Goal: Task Accomplishment & Management: Manage account settings

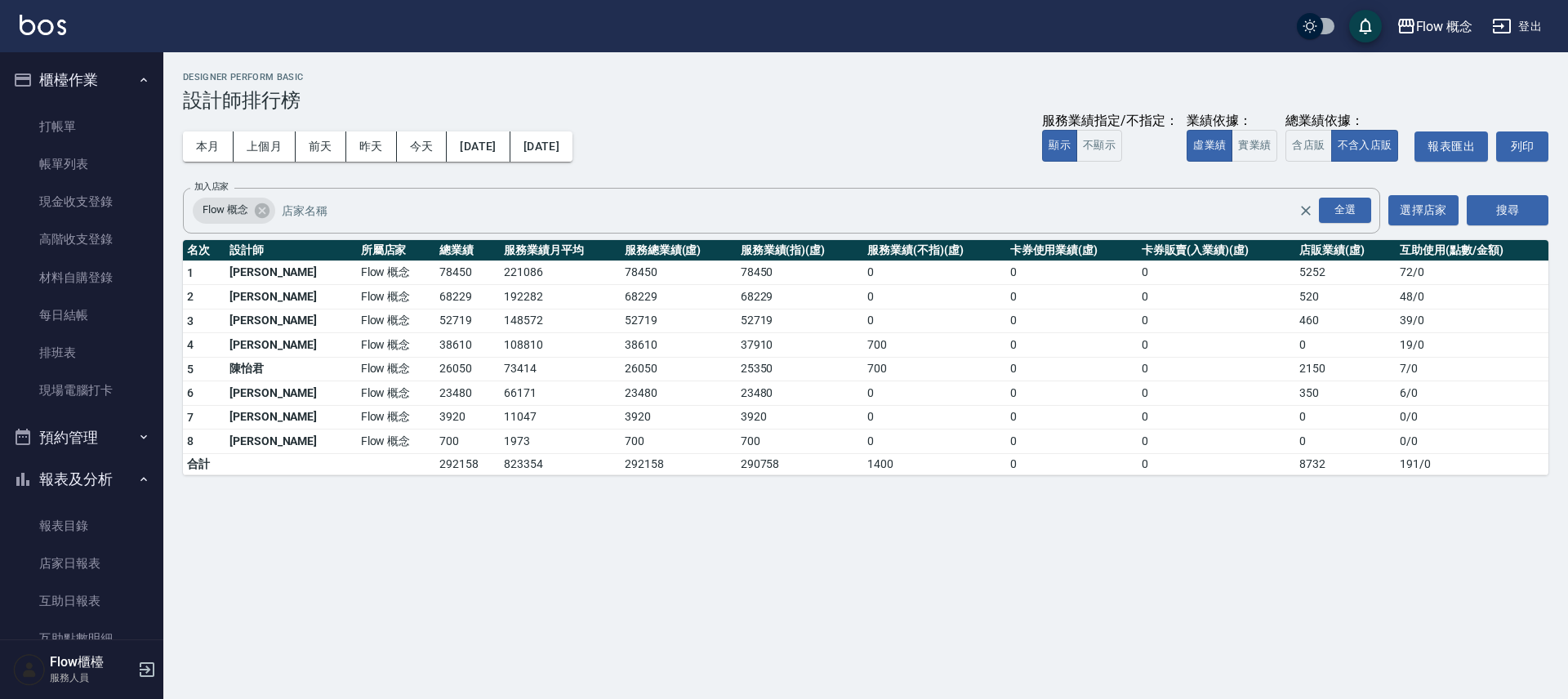
scroll to position [241, 0]
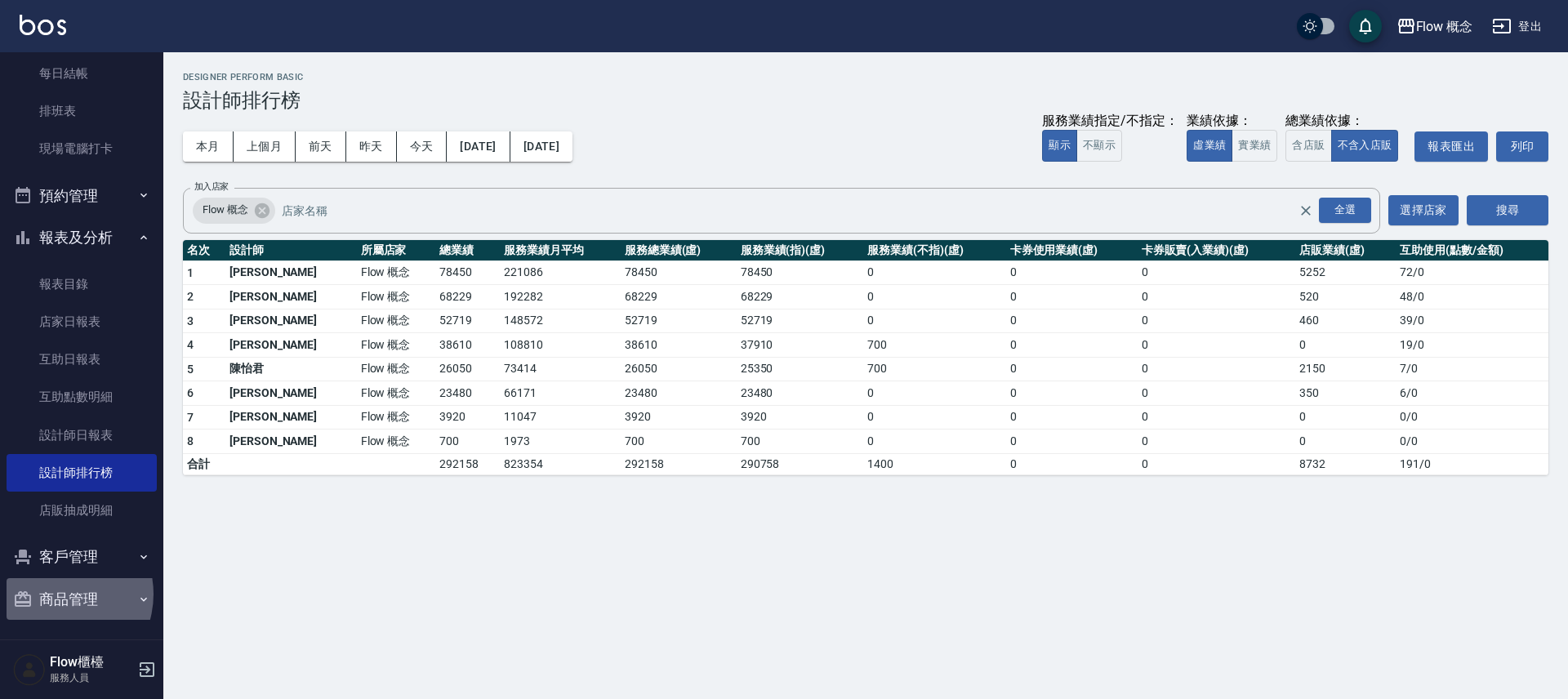
click at [55, 595] on button "商品管理" at bounding box center [82, 600] width 151 height 42
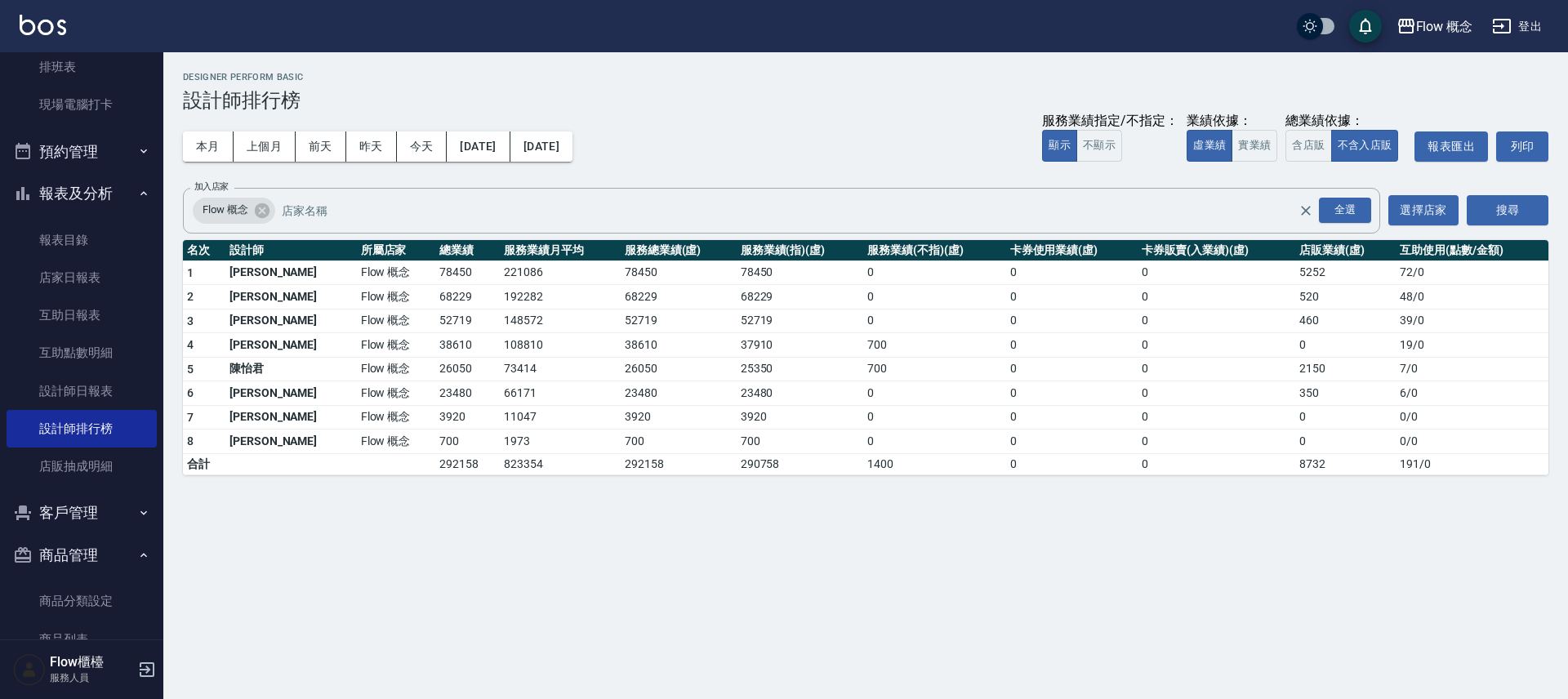
scroll to position [331, 0]
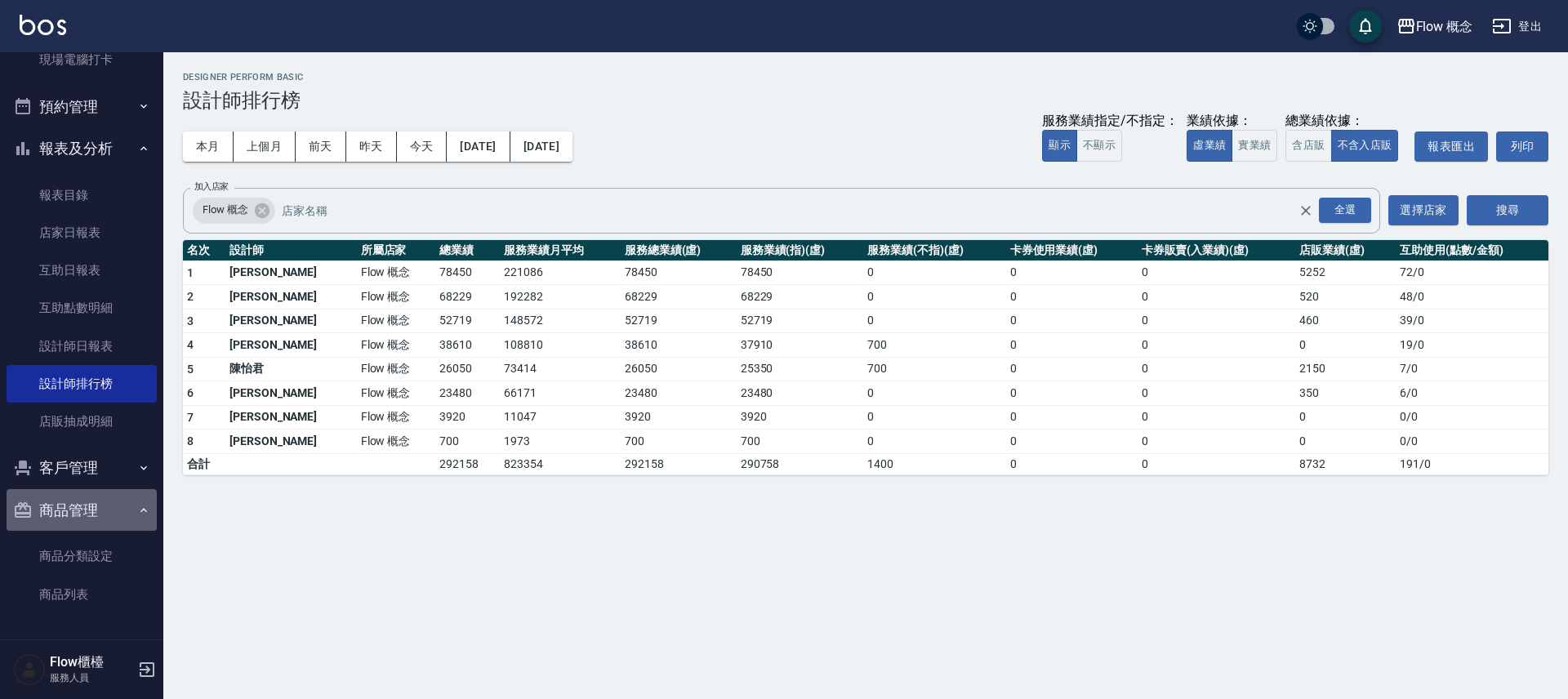
click at [83, 511] on button "商品管理" at bounding box center [82, 511] width 151 height 42
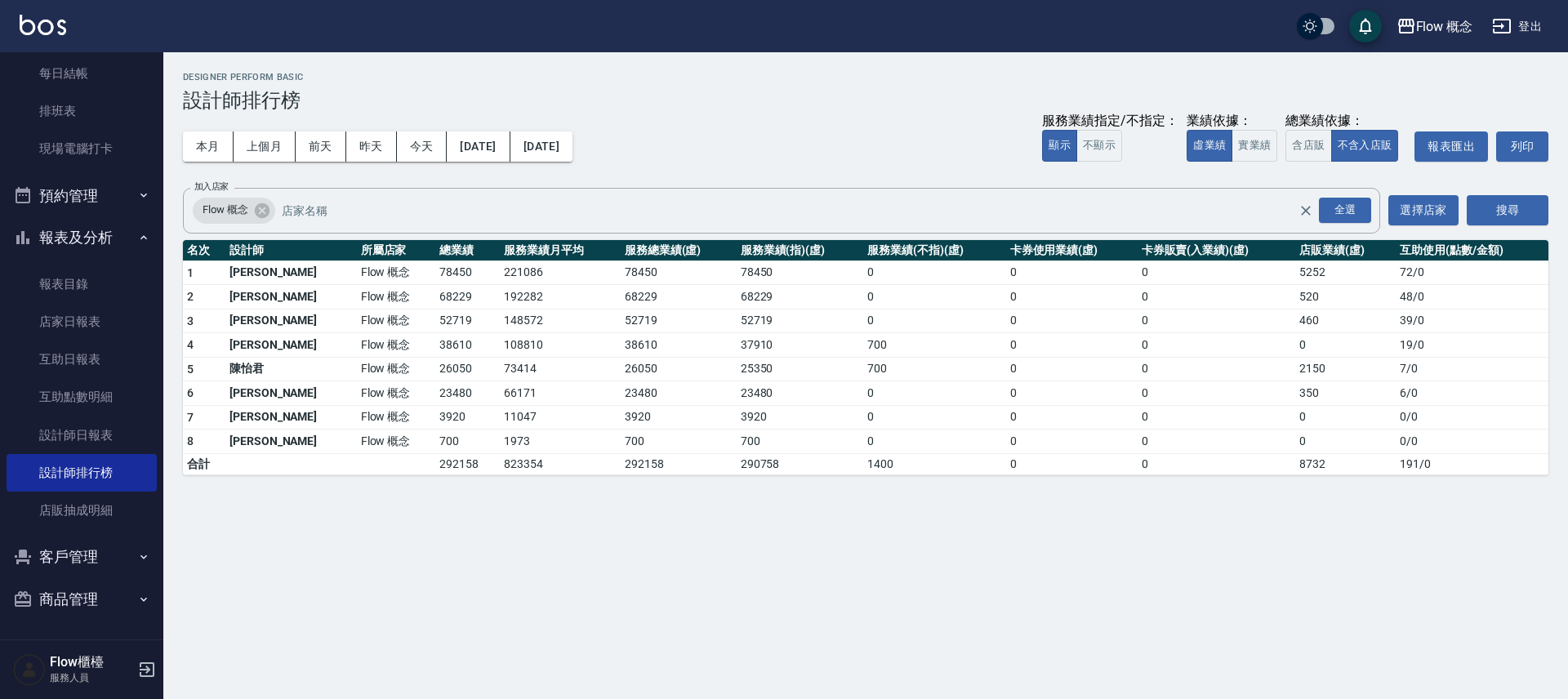
scroll to position [241, 0]
click at [92, 596] on button "商品管理" at bounding box center [82, 600] width 151 height 42
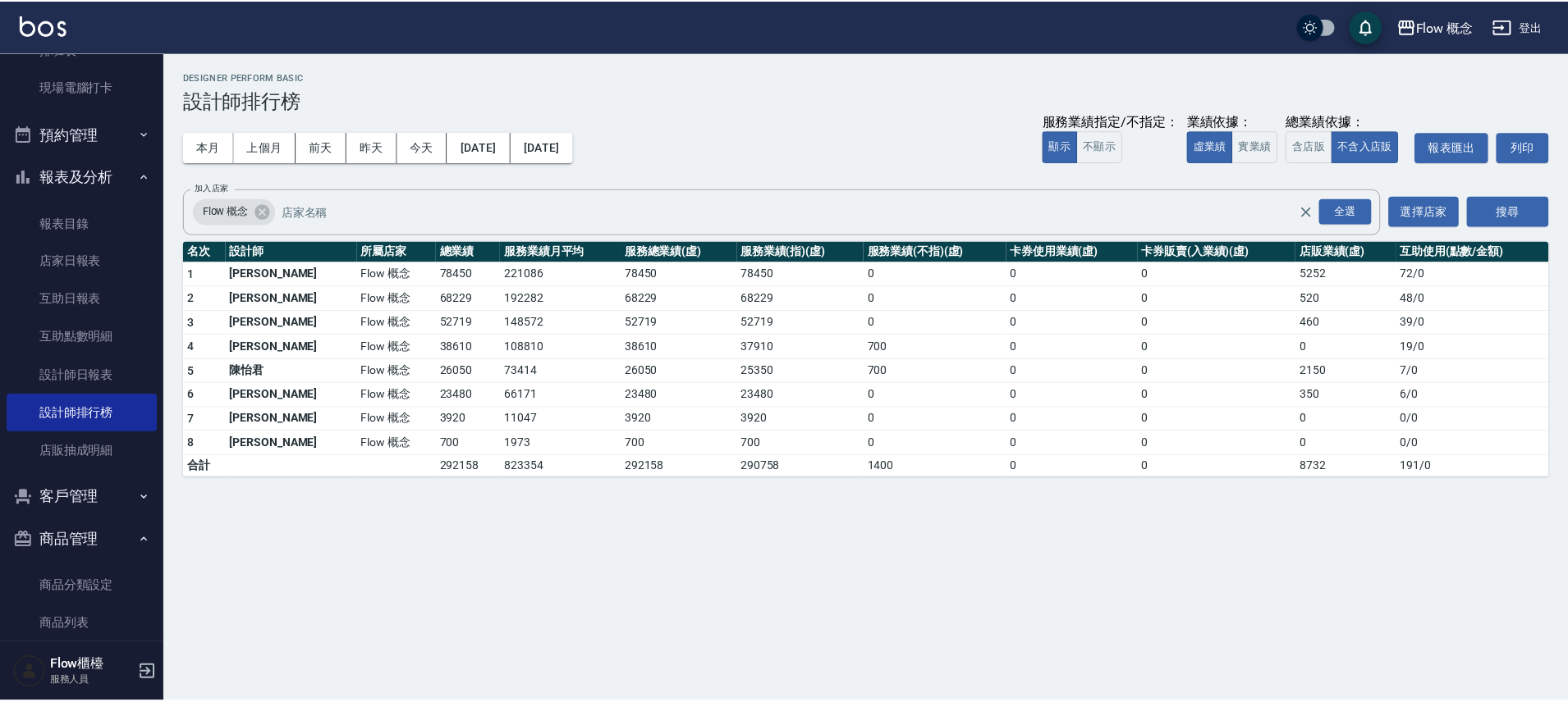
scroll to position [333, 0]
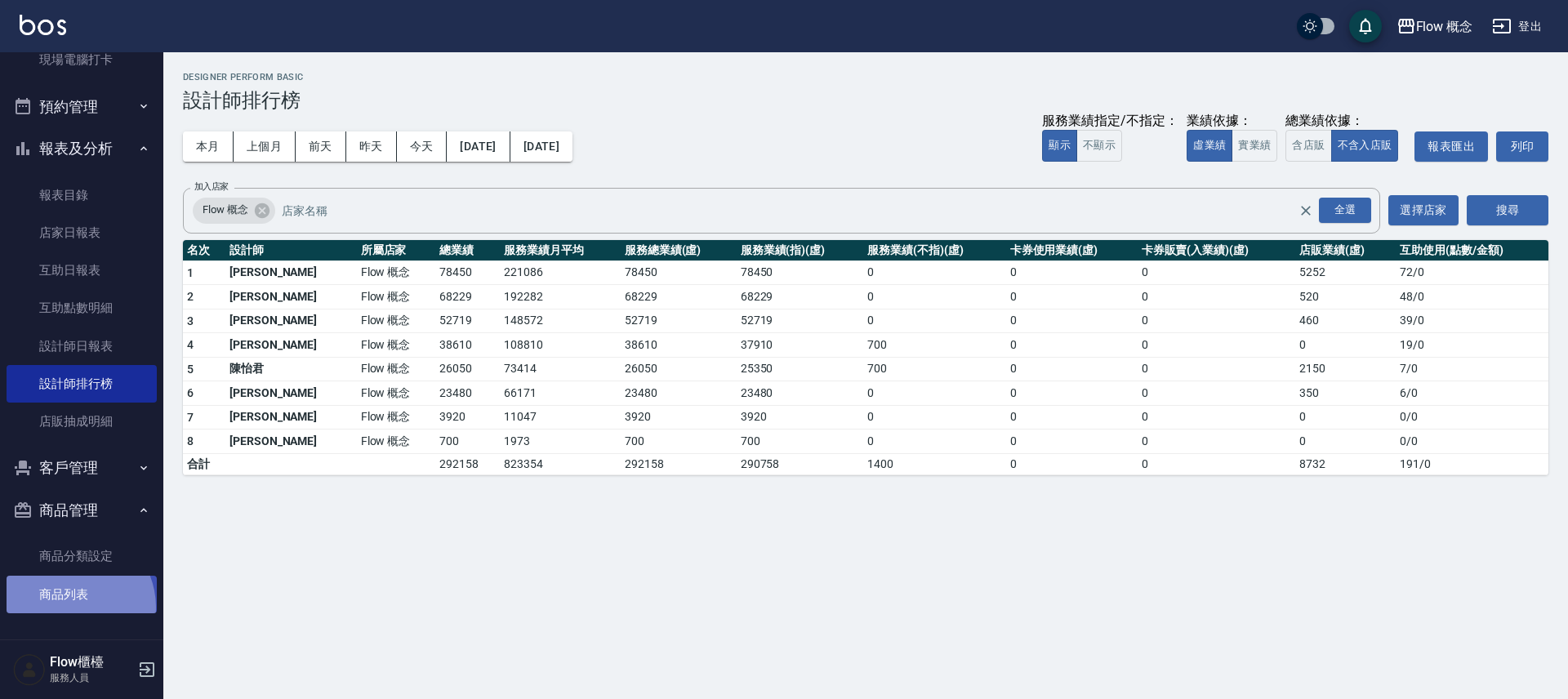
click at [69, 606] on link "商品列表" at bounding box center [82, 595] width 151 height 38
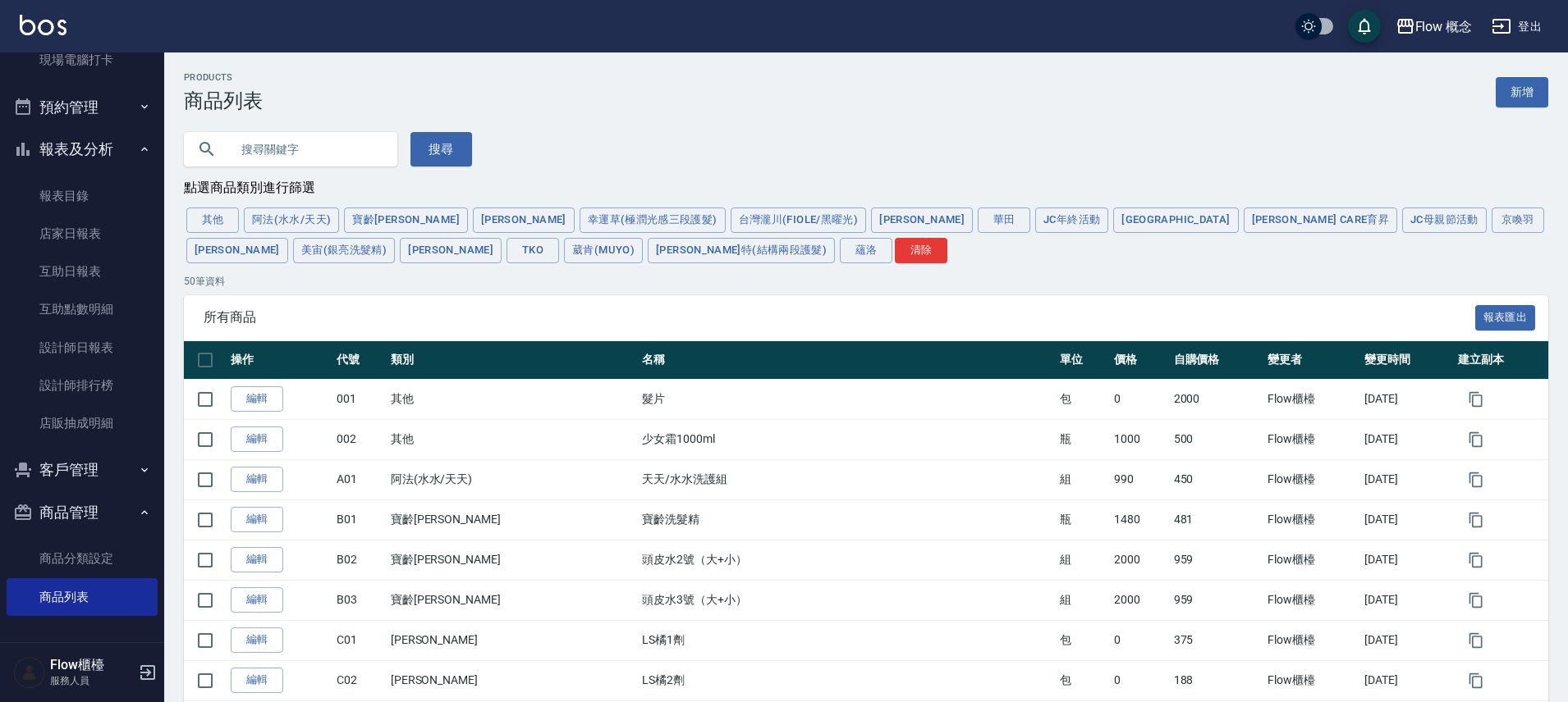
click at [278, 148] on input "text" at bounding box center [307, 149] width 154 height 45
click at [564, 254] on button "葳肯(Muyo)" at bounding box center [603, 250] width 79 height 25
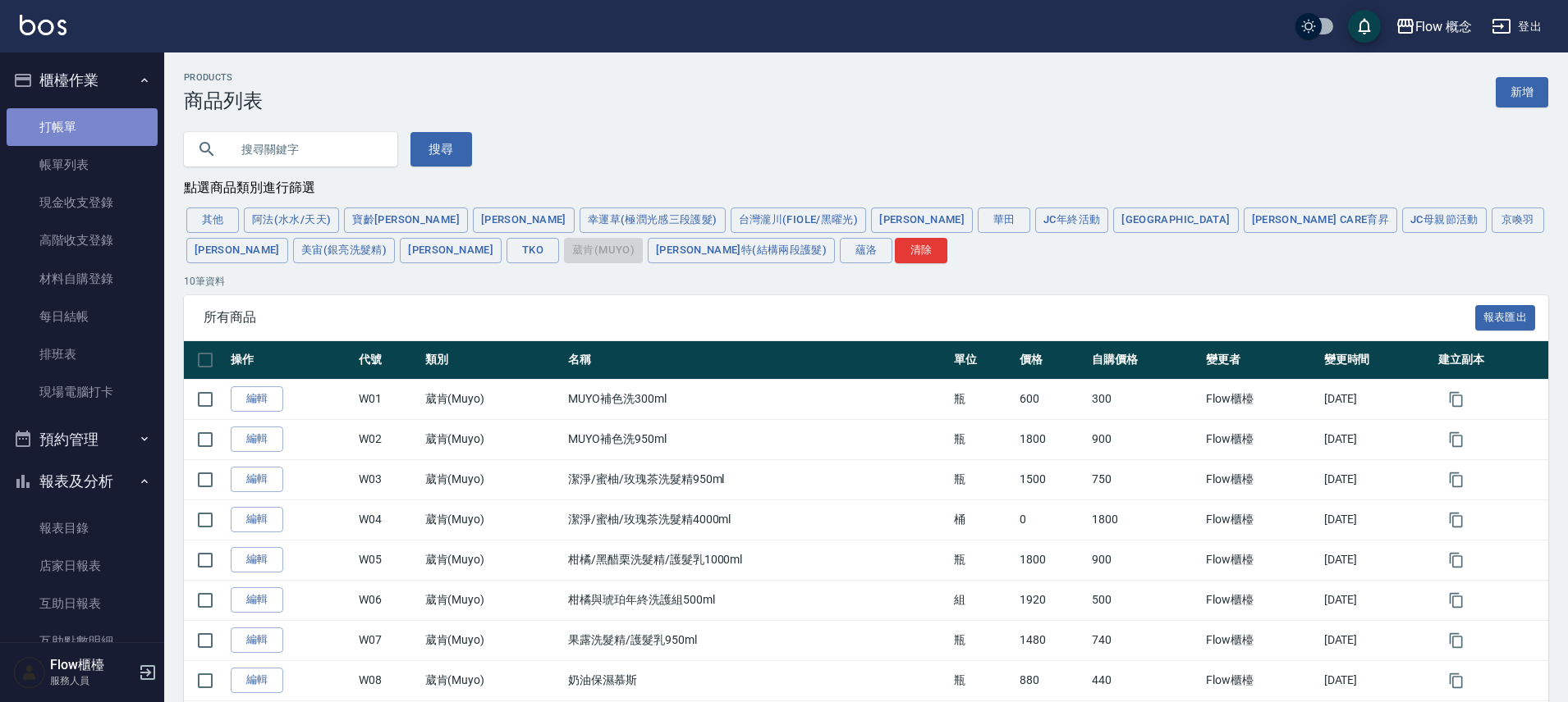
click at [84, 120] on link "打帳單" at bounding box center [82, 127] width 151 height 38
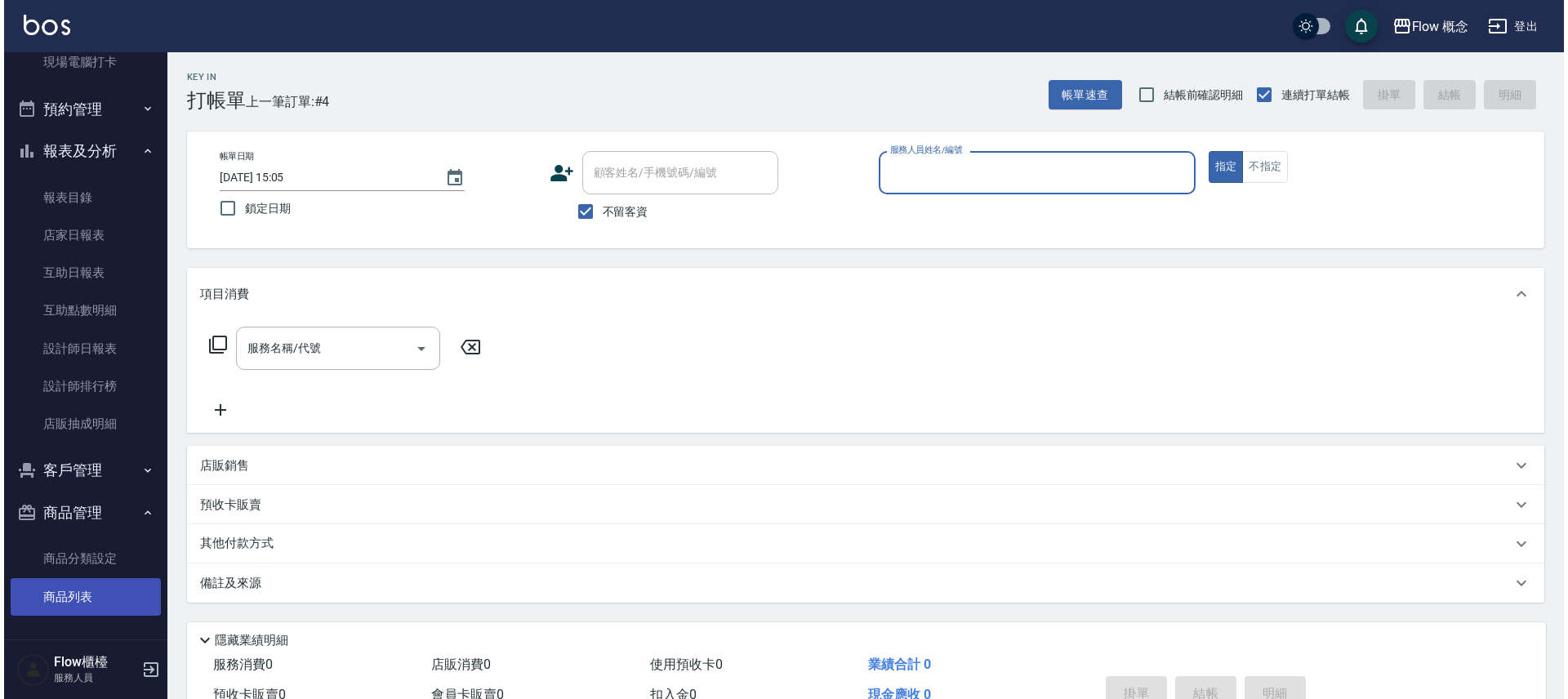
scroll to position [331, 0]
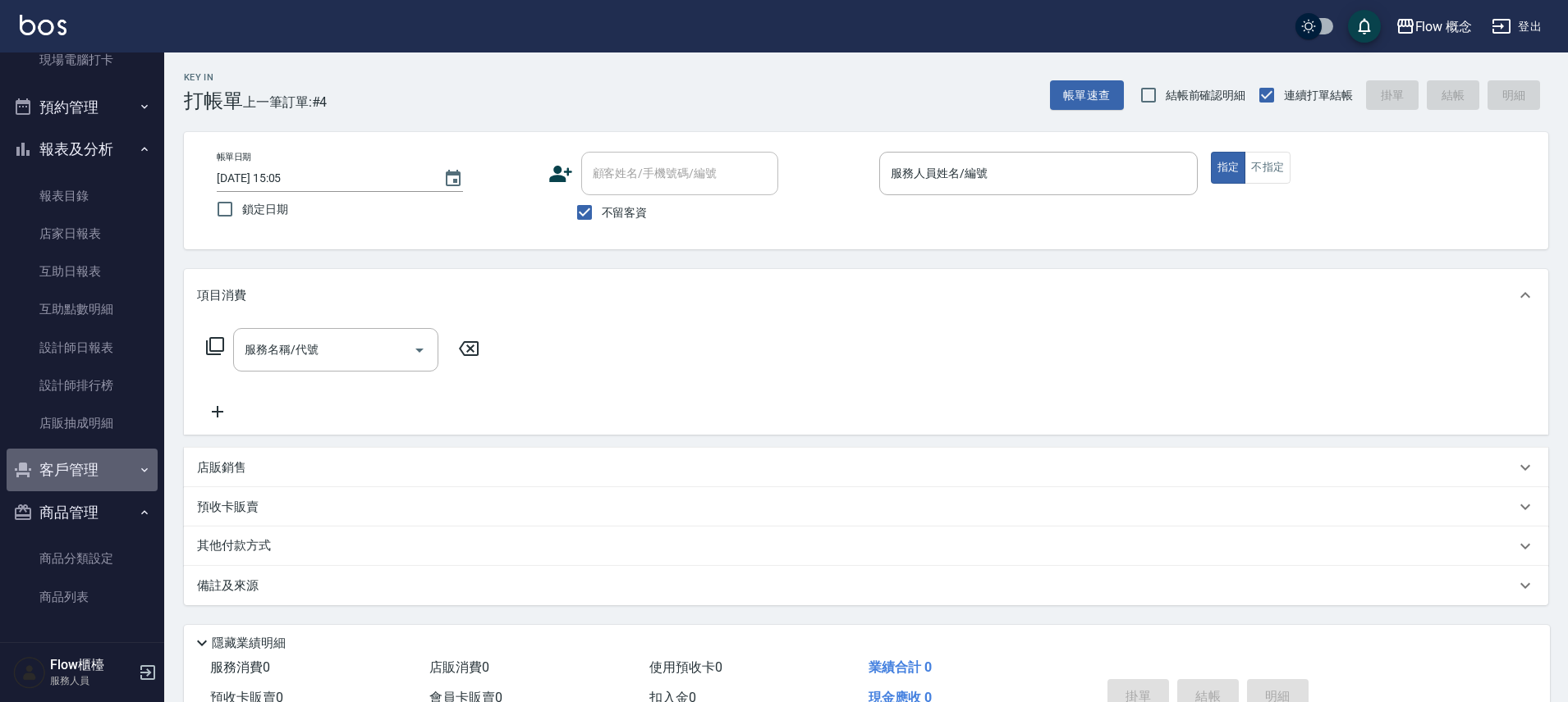
click at [107, 458] on button "客戶管理" at bounding box center [82, 470] width 151 height 43
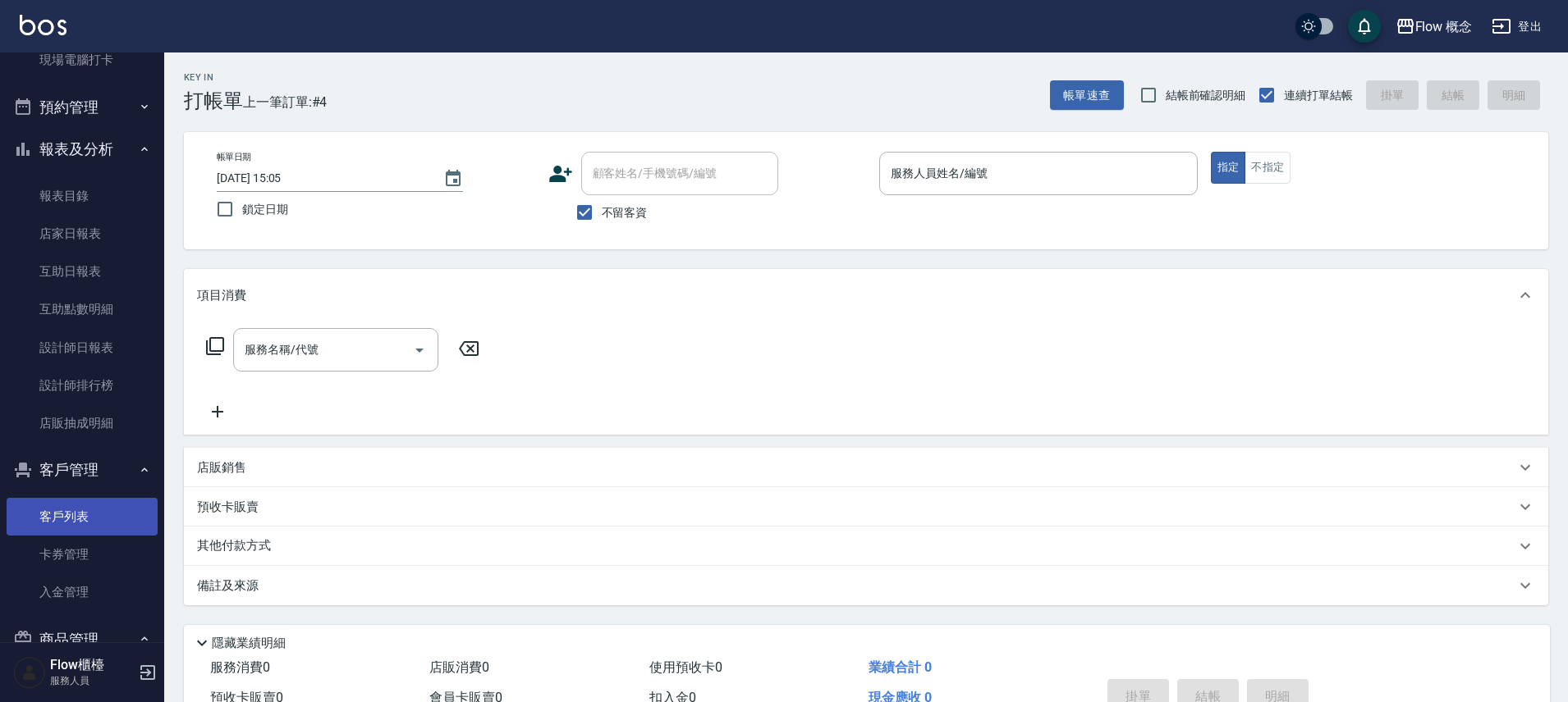
click at [72, 513] on link "客戶列表" at bounding box center [82, 517] width 151 height 38
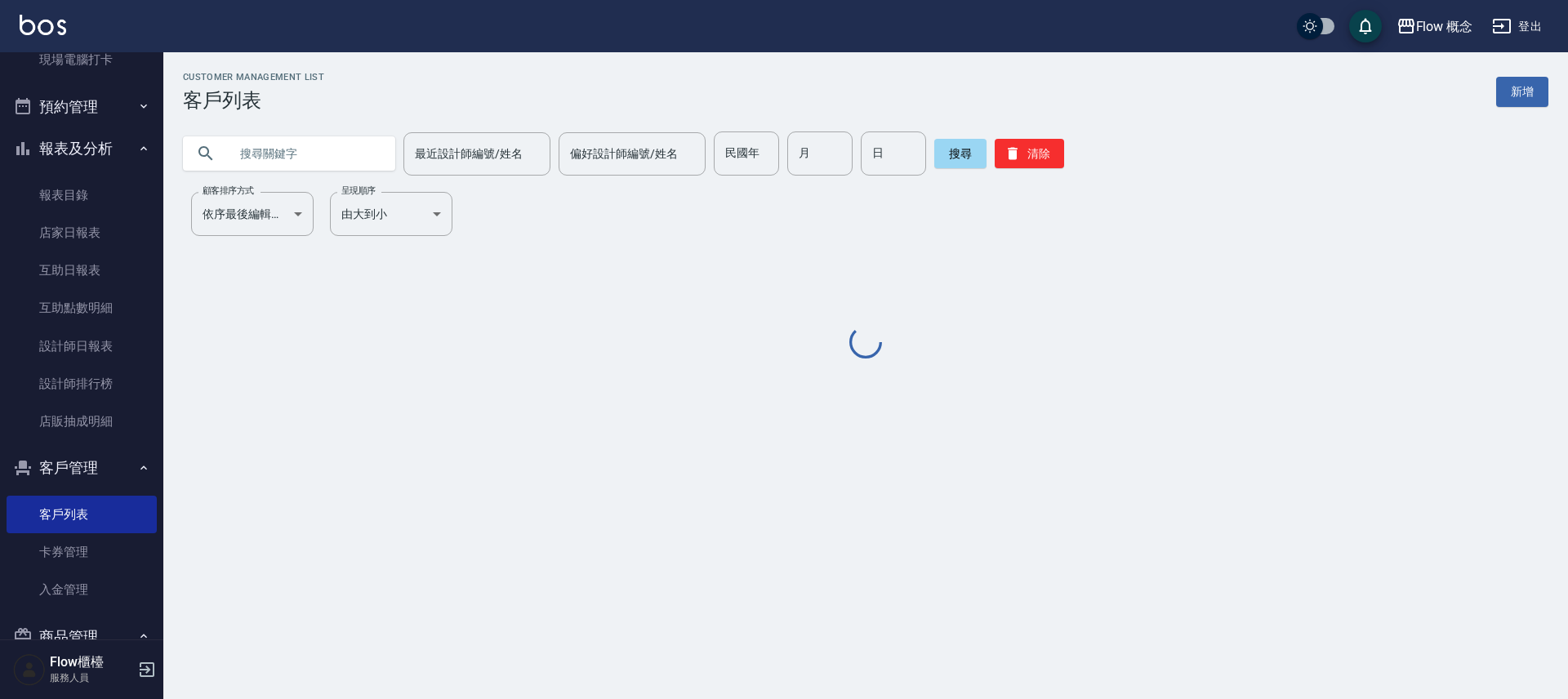
click at [297, 152] on input "text" at bounding box center [305, 154] width 153 height 44
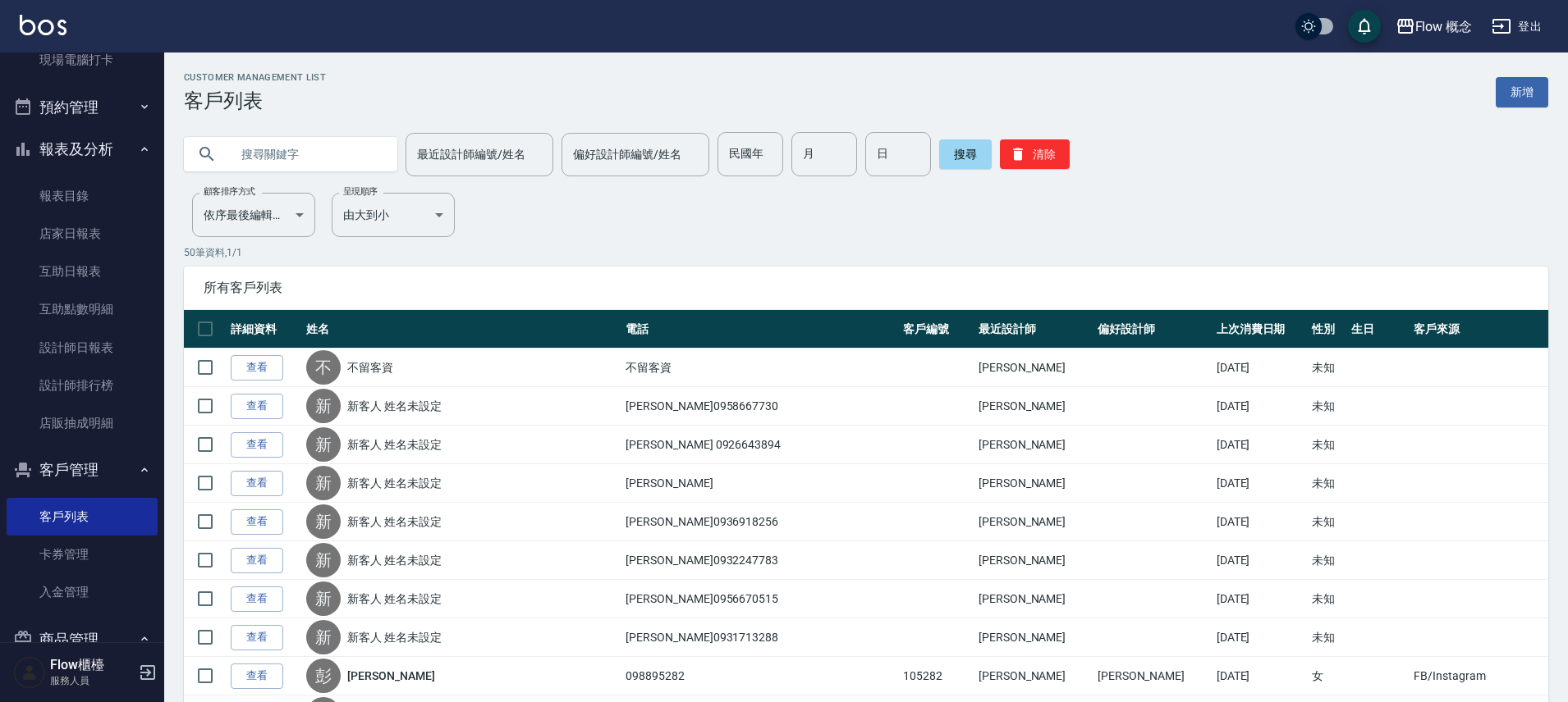
paste input "汎宜"
type input "汎宜"
click at [944, 158] on button "搜尋" at bounding box center [965, 154] width 52 height 29
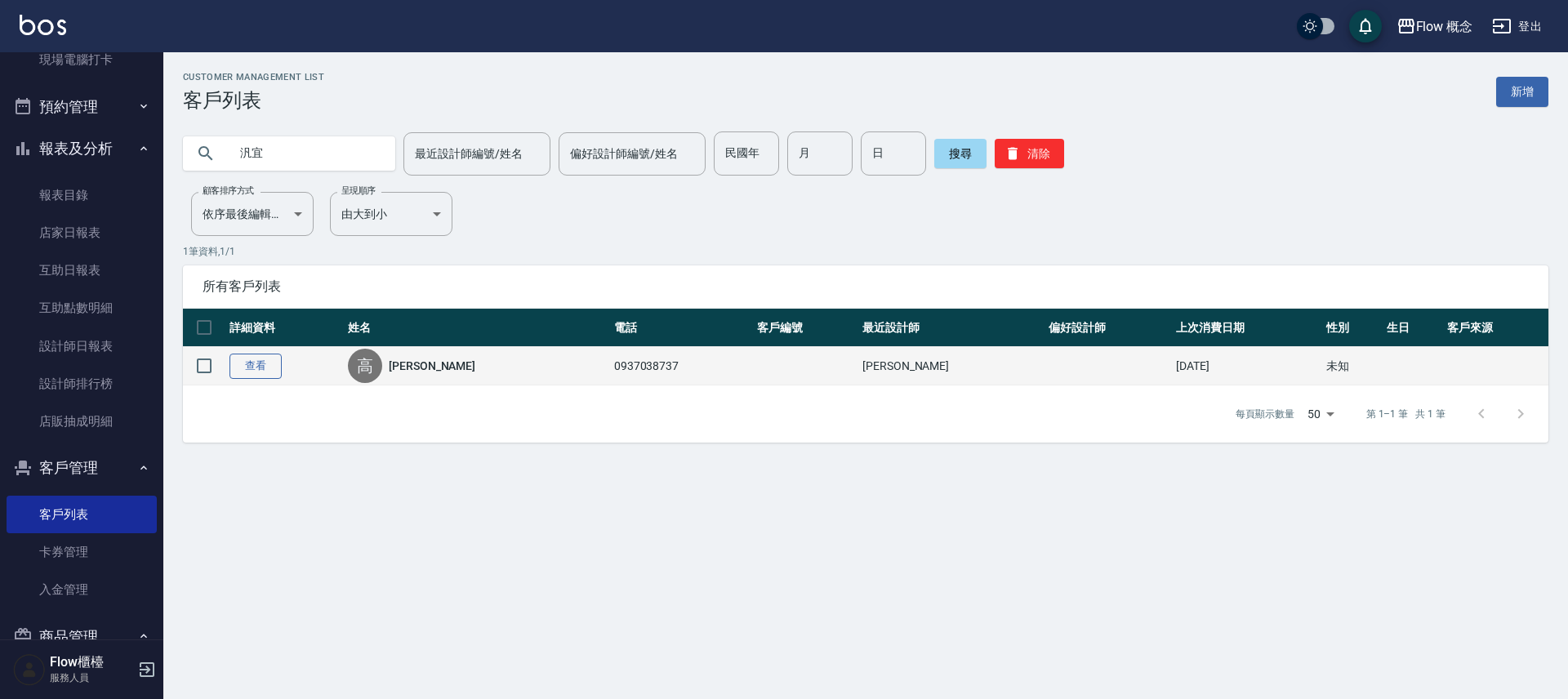
click at [251, 366] on link "查看" at bounding box center [256, 366] width 52 height 25
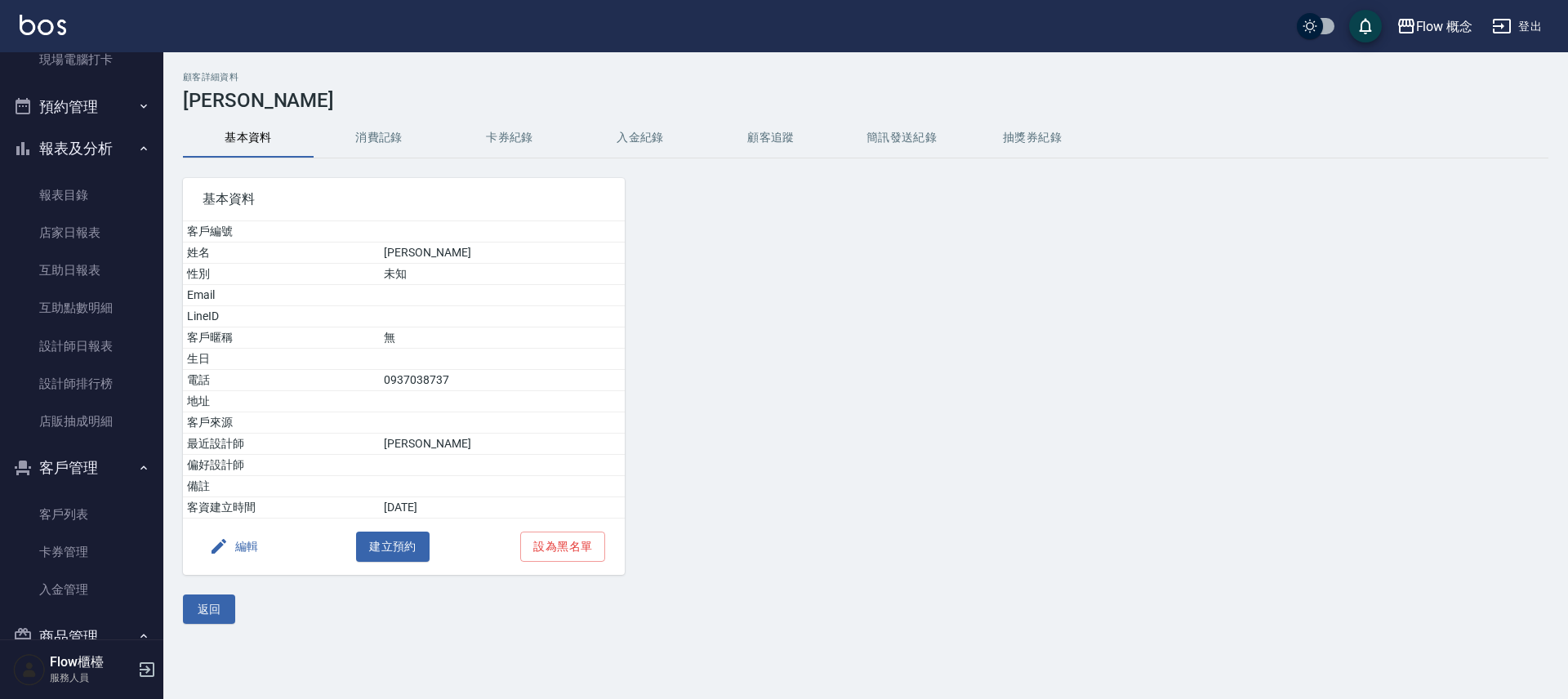
click at [379, 135] on button "消費記錄" at bounding box center [378, 138] width 130 height 40
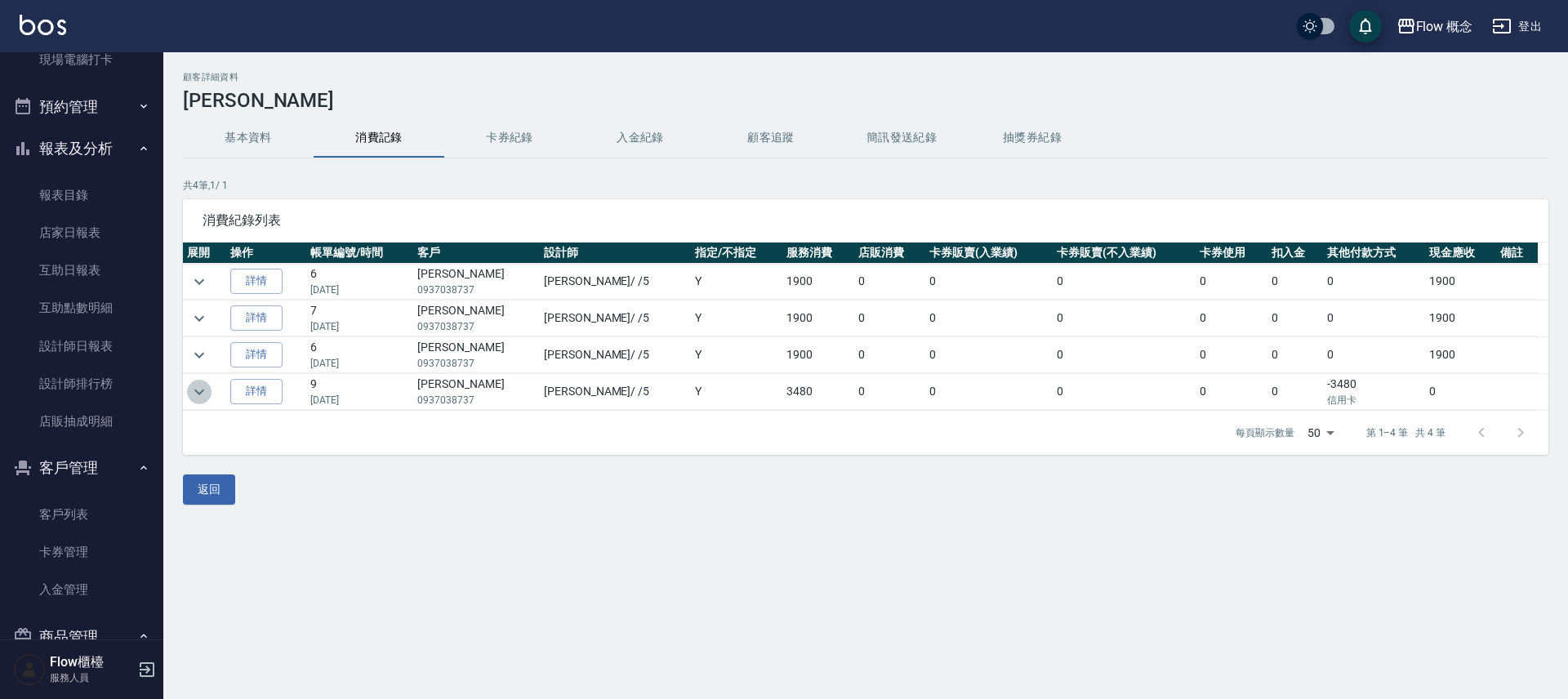
click at [200, 394] on icon "expand row" at bounding box center [199, 392] width 19 height 19
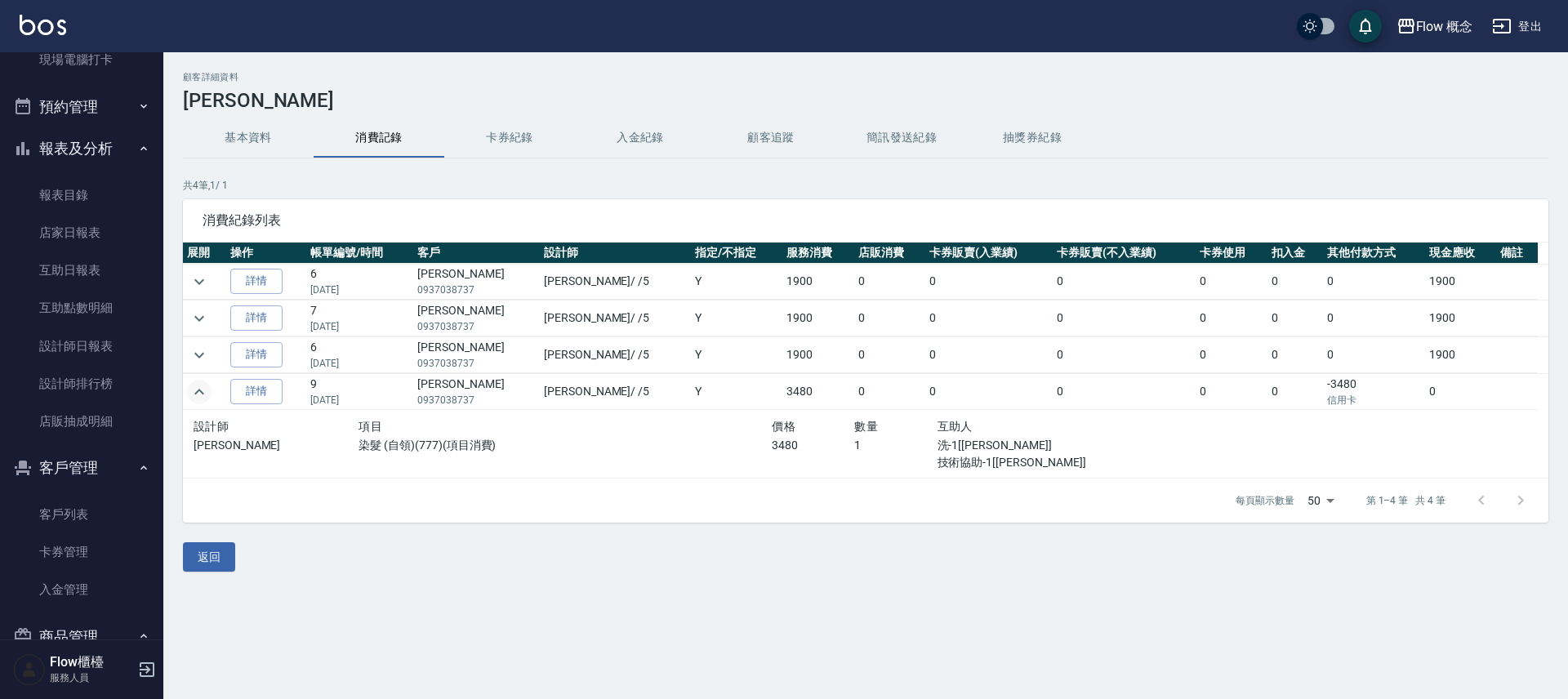
click at [199, 394] on icon "expand row" at bounding box center [199, 392] width 19 height 19
